Goal: Check status: Check status

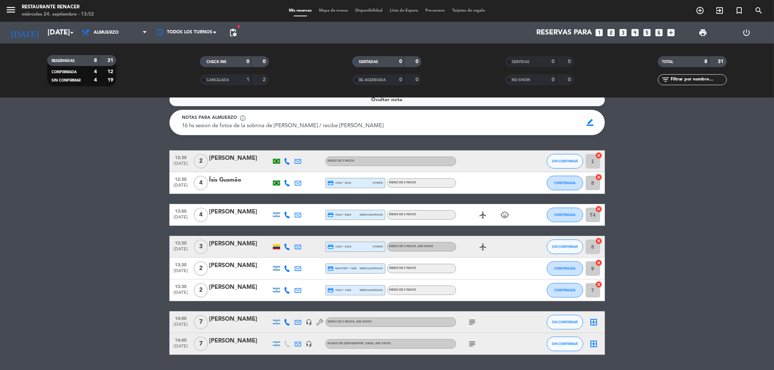
scroll to position [19, 0]
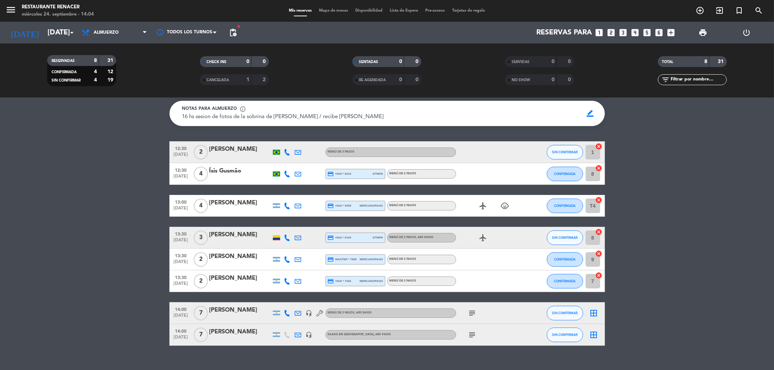
click at [477, 313] on span "subject" at bounding box center [472, 313] width 11 height 9
click at [474, 313] on icon "subject" at bounding box center [472, 313] width 9 height 9
click at [7, 6] on icon "menu" at bounding box center [10, 9] width 11 height 11
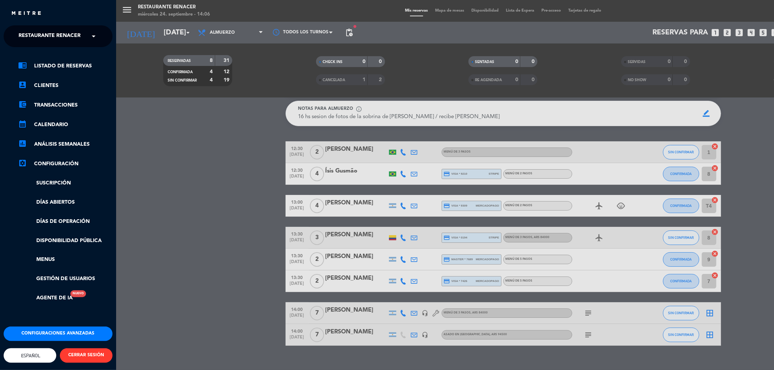
click at [26, 34] on span "Restaurante Renacer" at bounding box center [49, 36] width 62 height 15
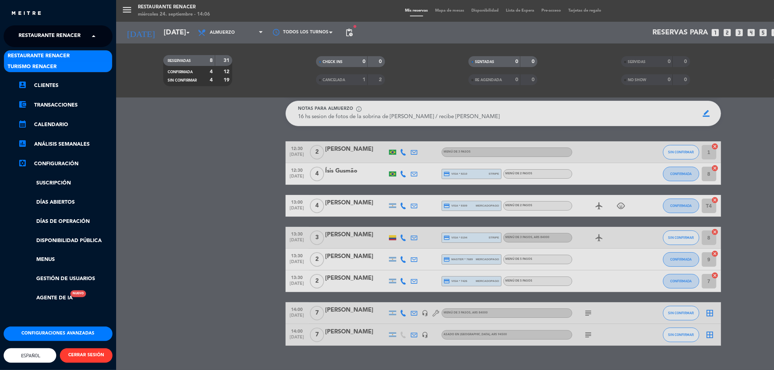
click at [31, 61] on div "Turismo Renacer" at bounding box center [58, 66] width 108 height 11
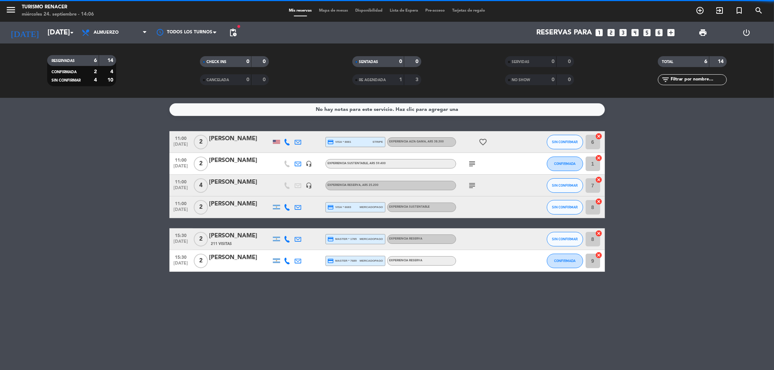
scroll to position [0, 0]
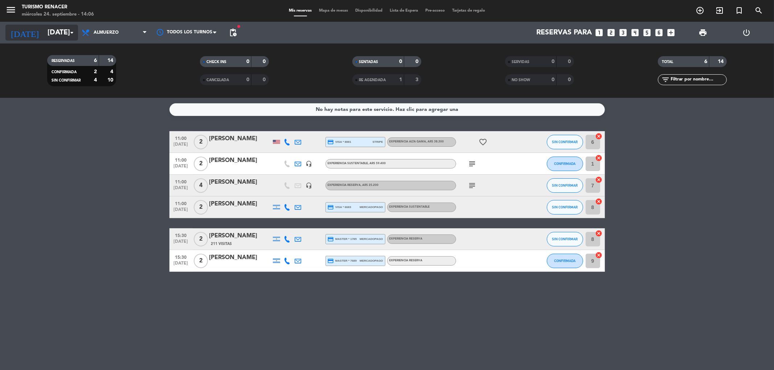
click at [45, 33] on input "[DATE]" at bounding box center [90, 33] width 92 height 16
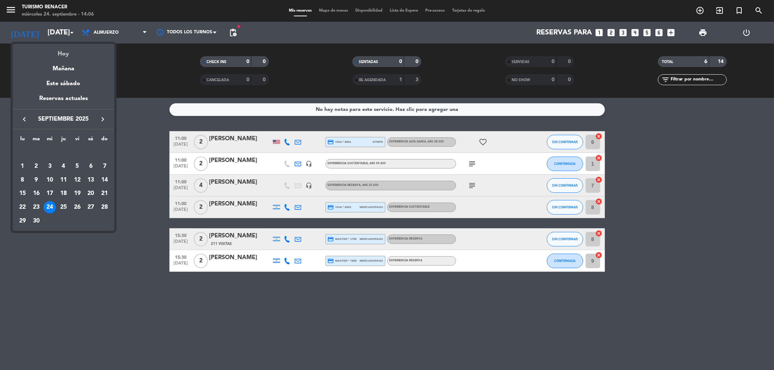
click at [58, 55] on div "Hoy" at bounding box center [64, 51] width 102 height 15
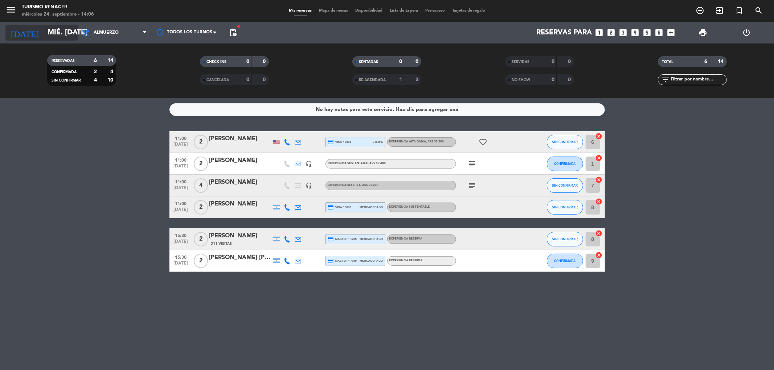
click at [47, 27] on input "[DATE]" at bounding box center [90, 33] width 92 height 16
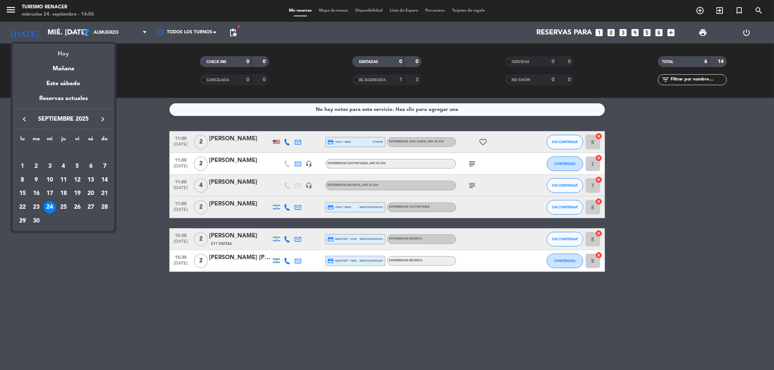
click at [63, 57] on div "Hoy" at bounding box center [64, 51] width 102 height 15
